Goal: Navigation & Orientation: Find specific page/section

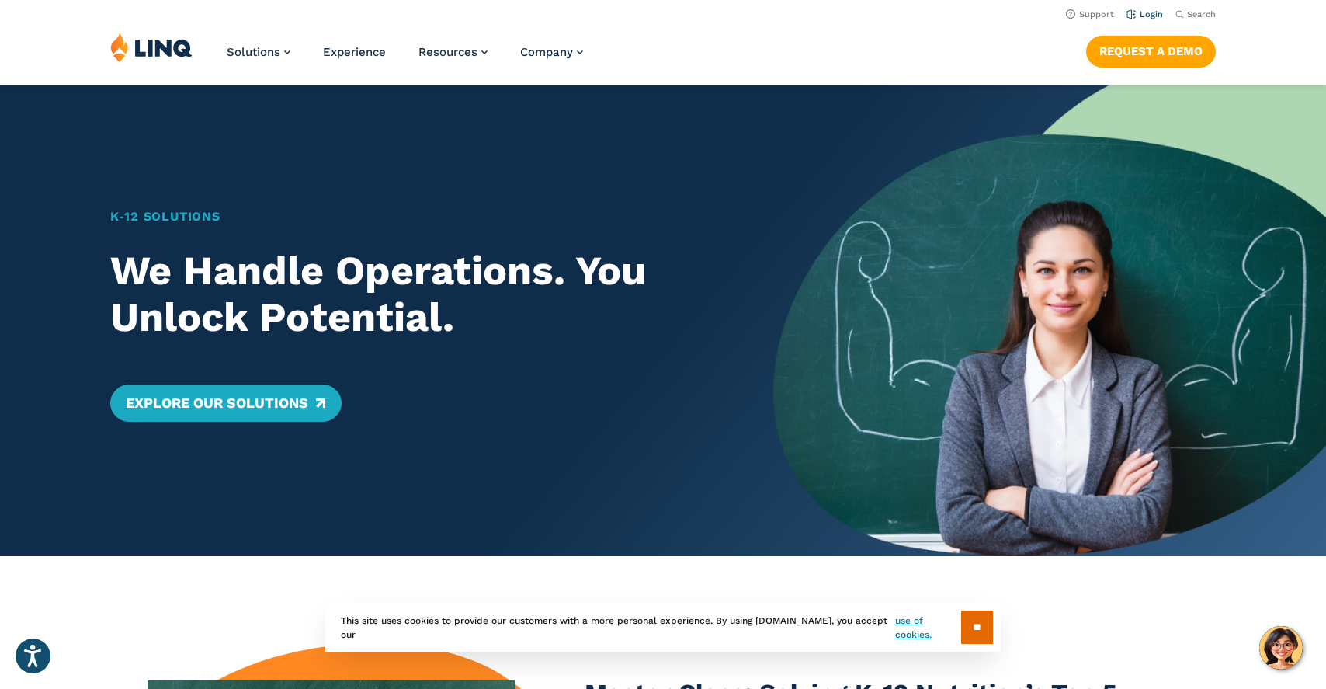
click at [1152, 12] on link "Login" at bounding box center [1145, 14] width 36 height 10
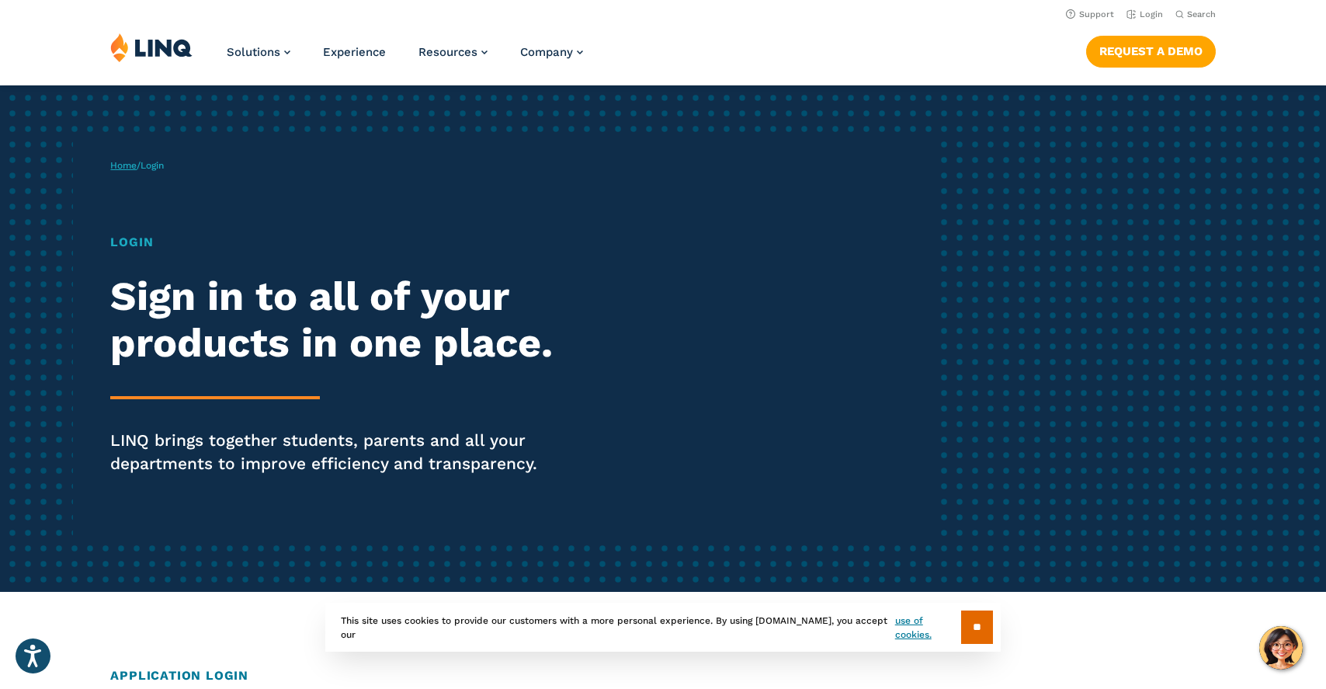
click at [128, 169] on link "Home" at bounding box center [123, 165] width 26 height 11
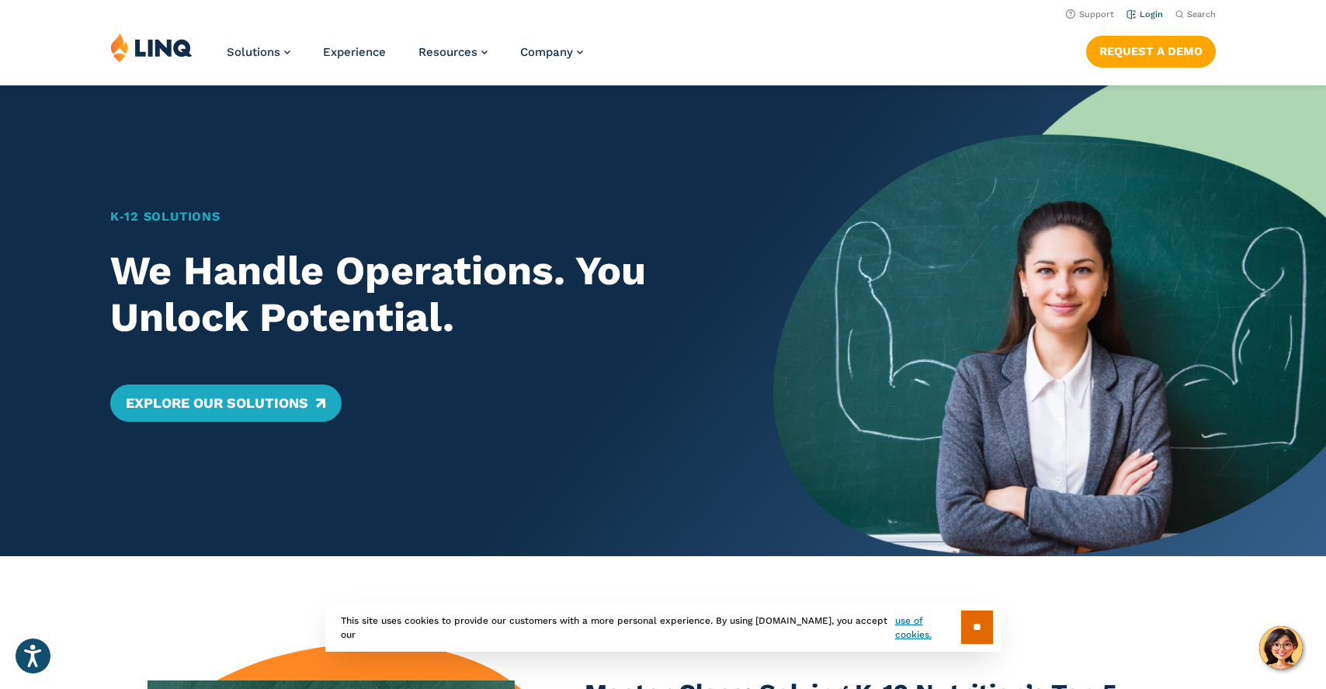
click at [1152, 16] on link "Login" at bounding box center [1145, 14] width 36 height 10
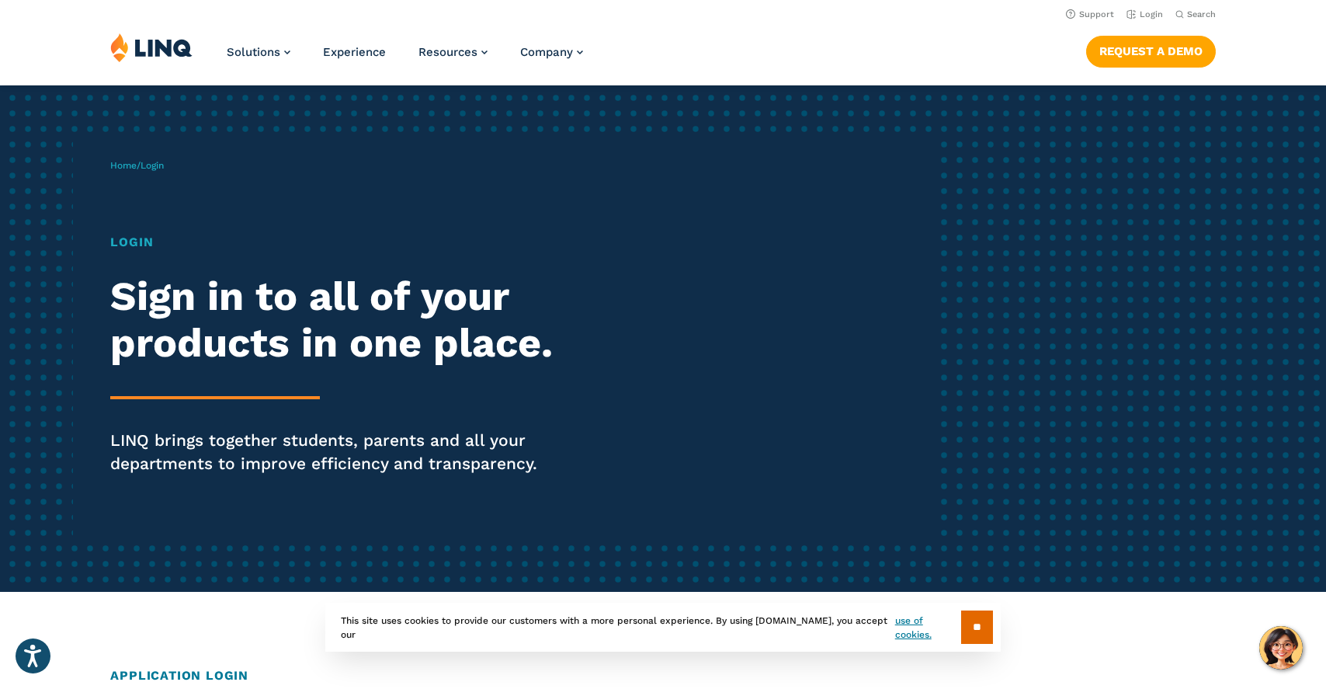
click at [158, 165] on span "Login" at bounding box center [152, 165] width 23 height 11
click at [130, 244] on h1 "Login" at bounding box center [365, 242] width 511 height 19
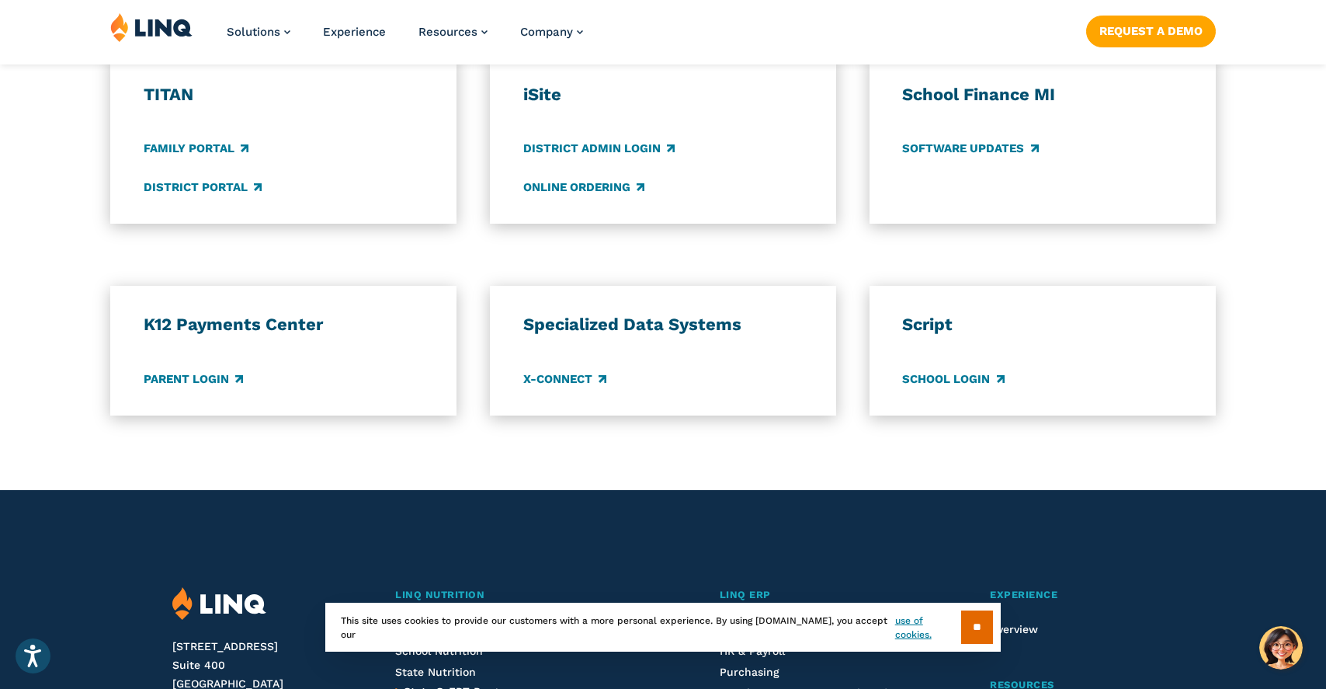
scroll to position [1662, 0]
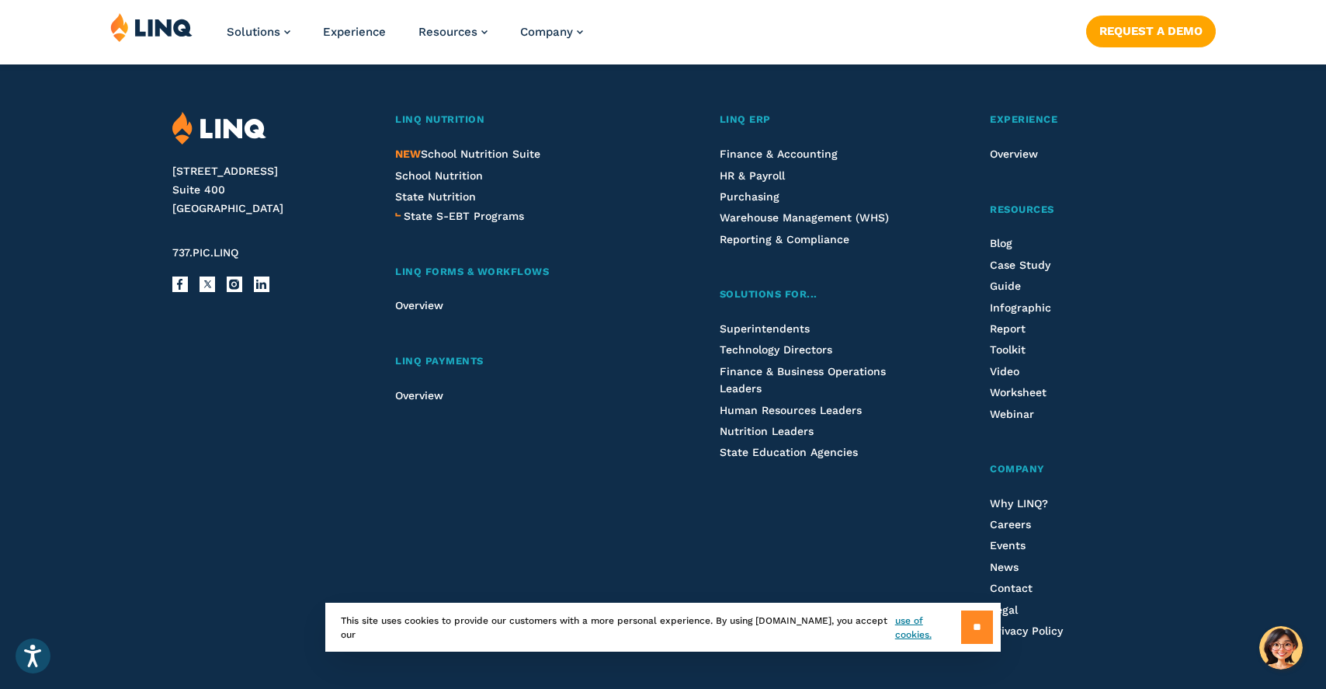
click at [968, 629] on input "**" at bounding box center [977, 626] width 32 height 33
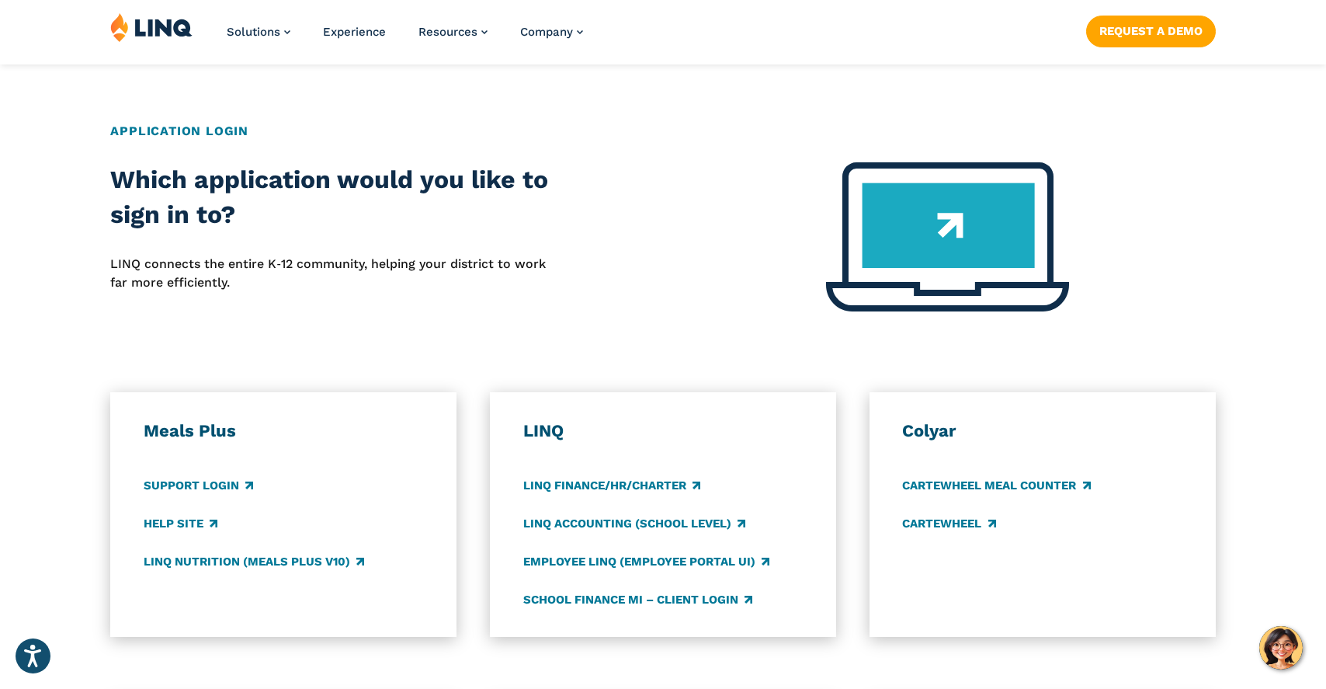
scroll to position [562, 0]
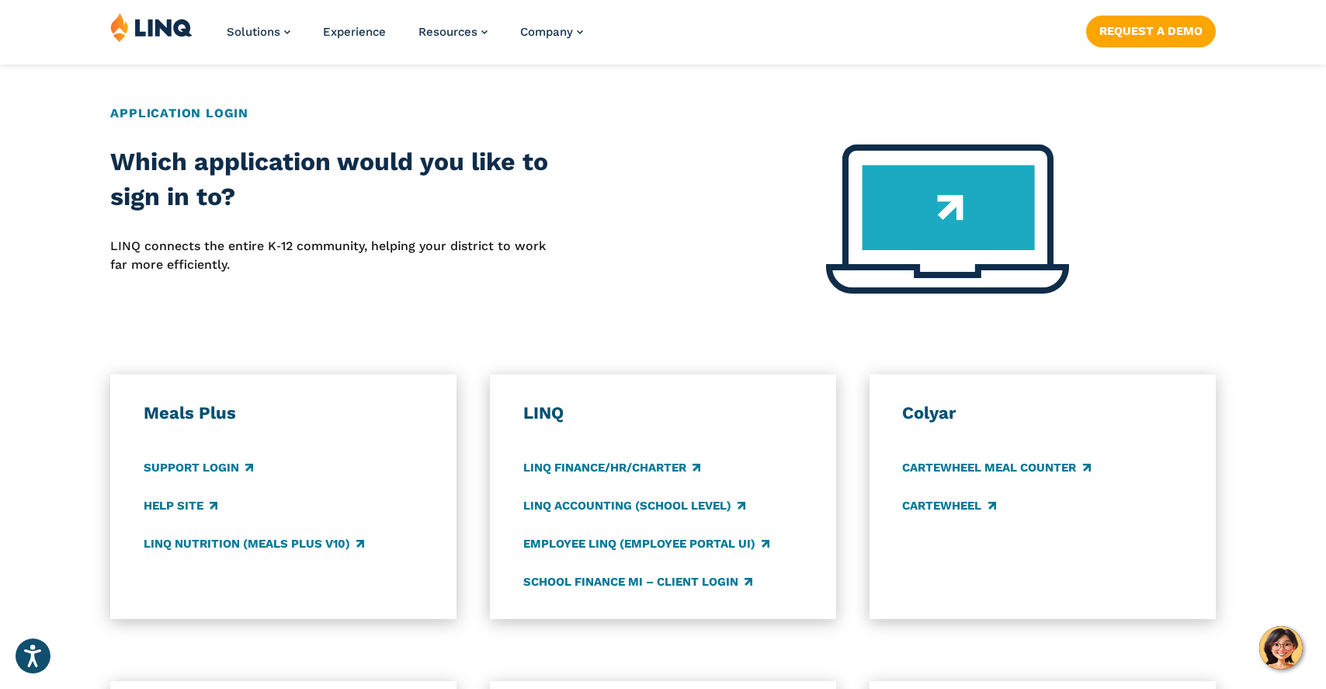
drag, startPoint x: 266, startPoint y: 246, endPoint x: 591, endPoint y: 252, distance: 325.4
click at [591, 252] on div "Which application would you like to sign in to? LINQ connects the entire K‑12 c…" at bounding box center [663, 228] width 1326 height 168
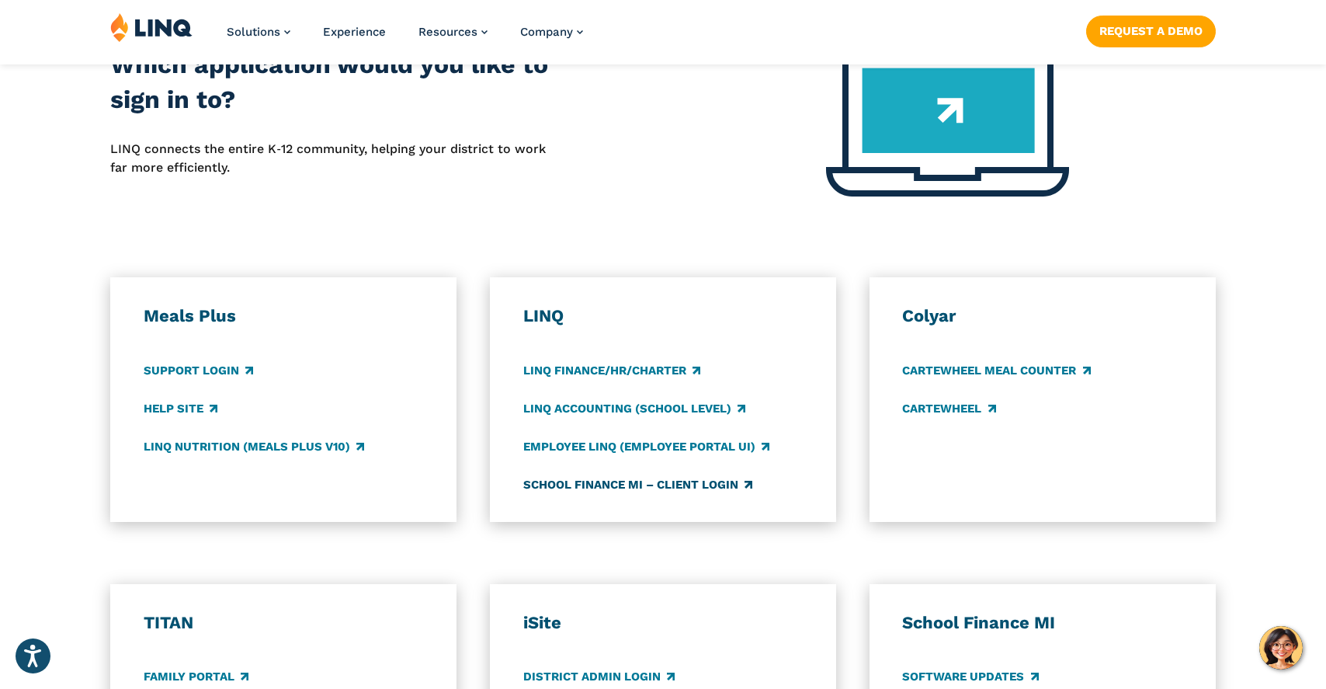
scroll to position [660, 0]
click at [707, 485] on link "School Finance MI – Client Login" at bounding box center [637, 483] width 229 height 17
